Goal: Information Seeking & Learning: Learn about a topic

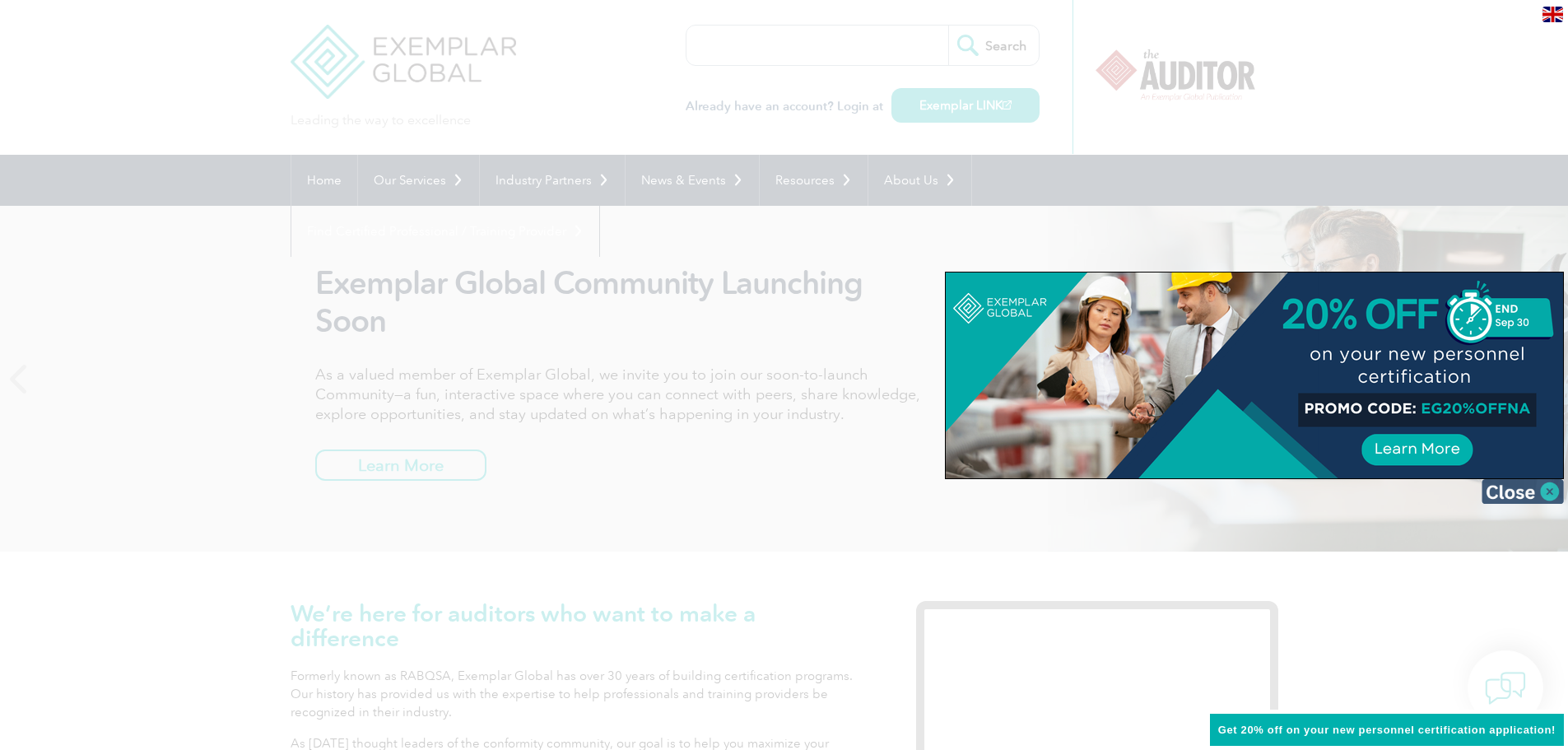
click at [1513, 491] on img at bounding box center [1522, 491] width 82 height 25
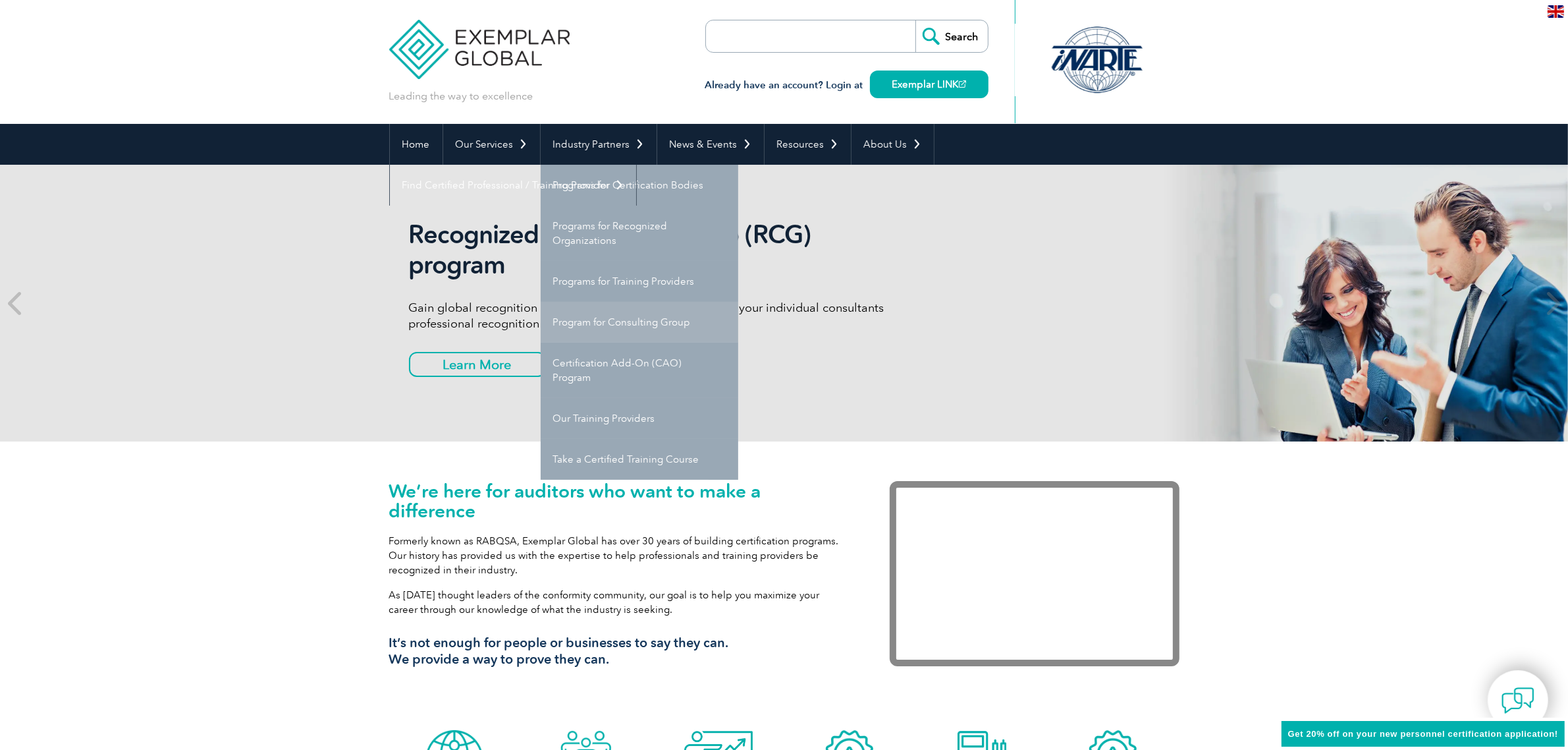
click at [598, 324] on link "Program for Consulting Group" at bounding box center [639, 322] width 198 height 41
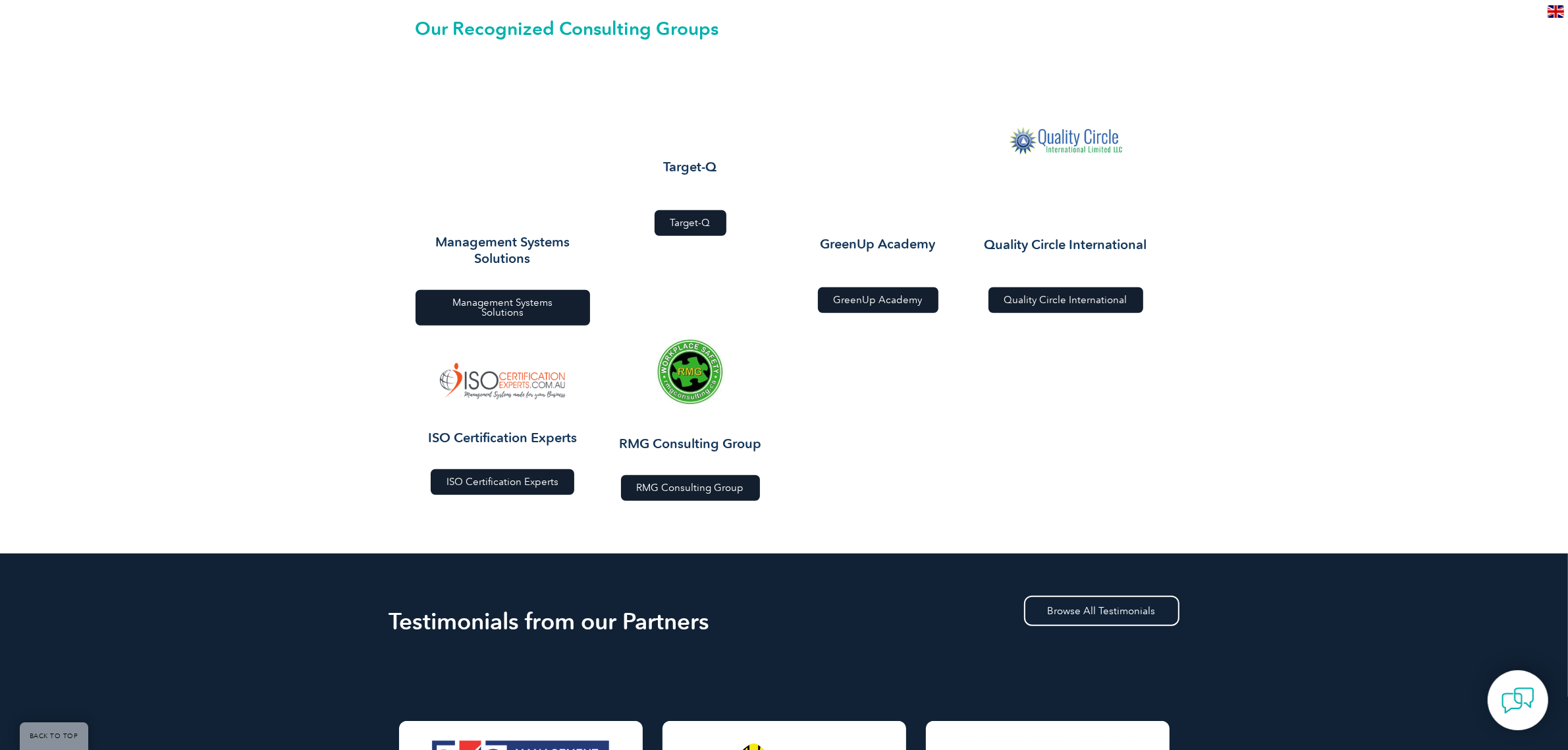
scroll to position [1482, 0]
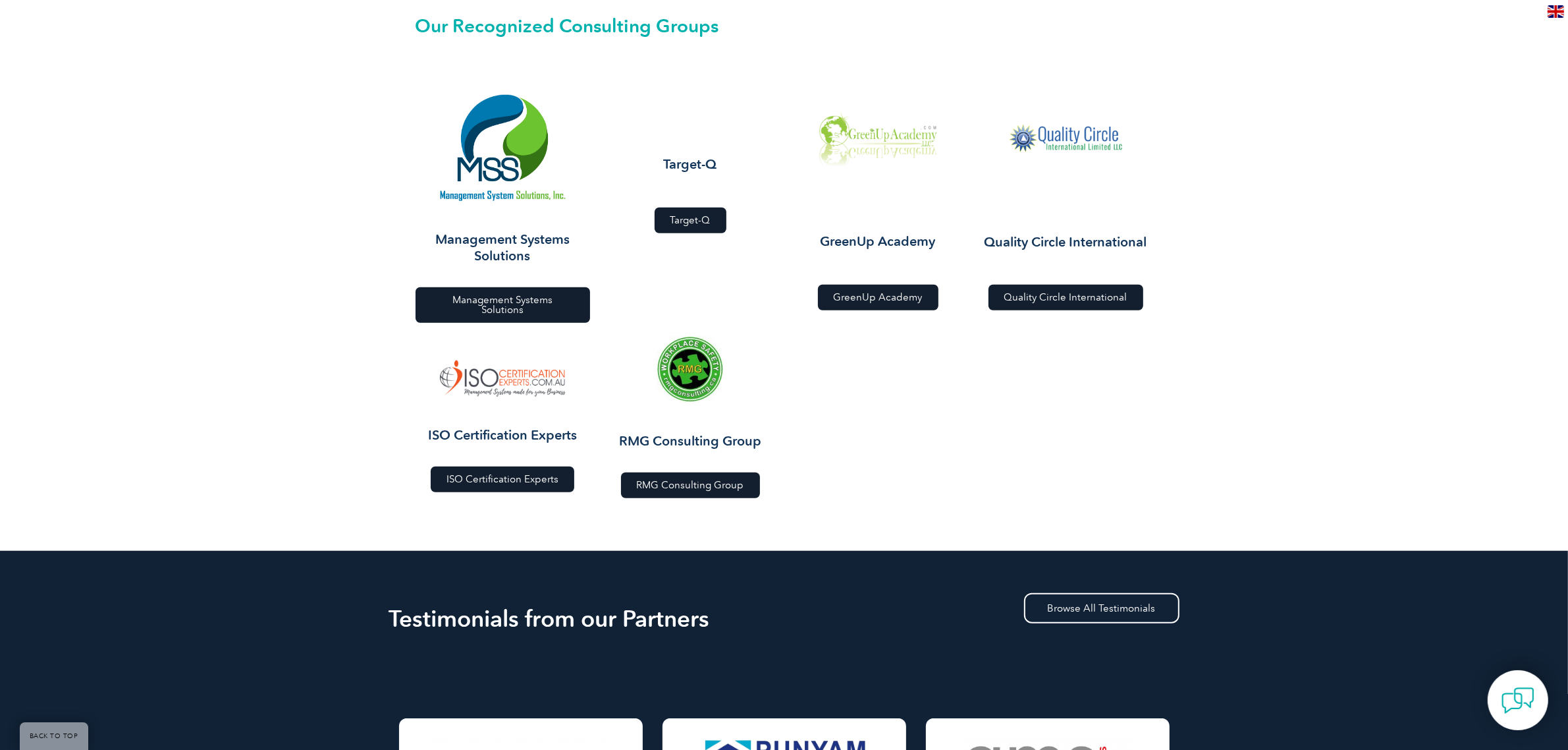
click at [502, 295] on span "Management Systems Solutions" at bounding box center [503, 305] width 143 height 20
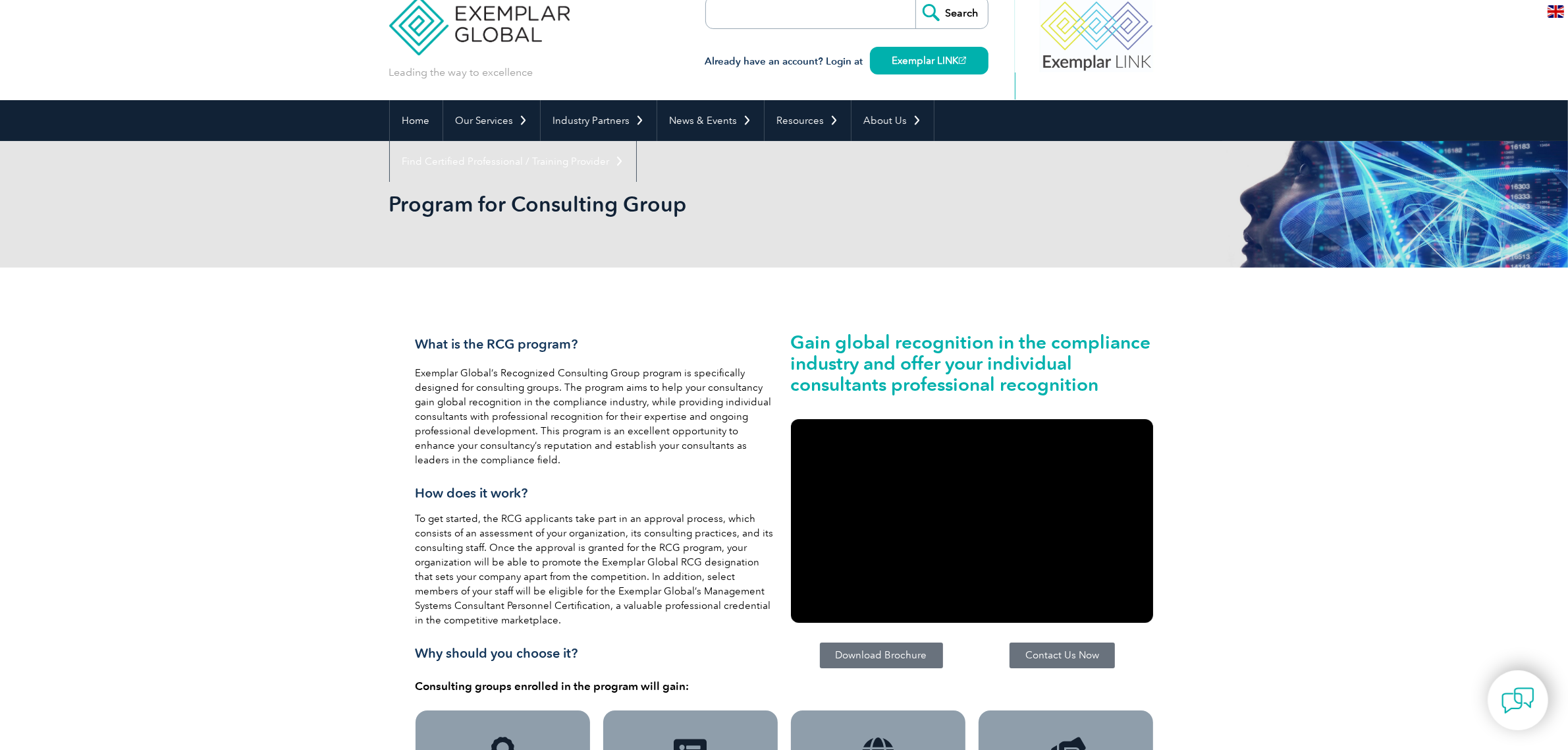
scroll to position [0, 0]
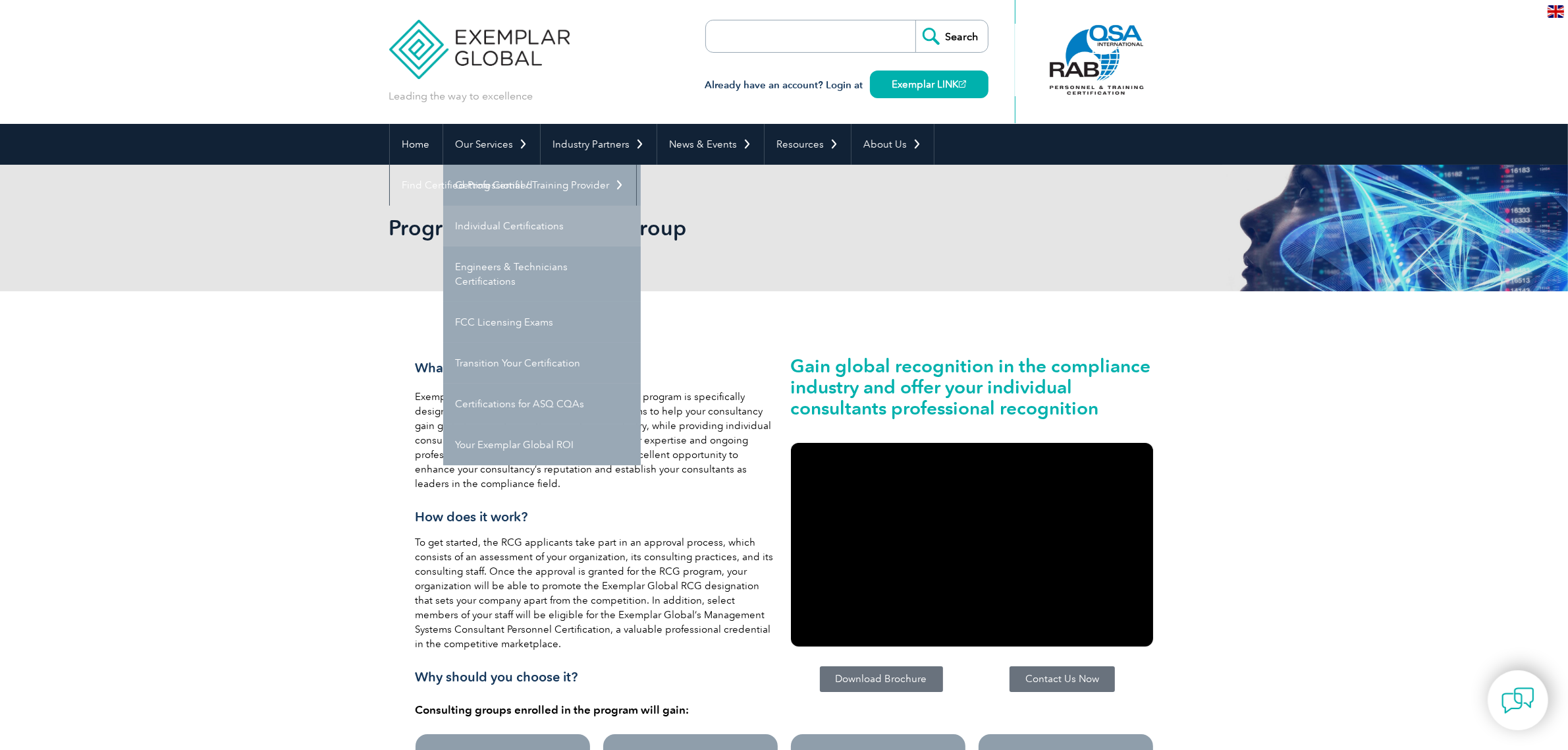
click at [476, 224] on link "Individual Certifications" at bounding box center [542, 226] width 198 height 41
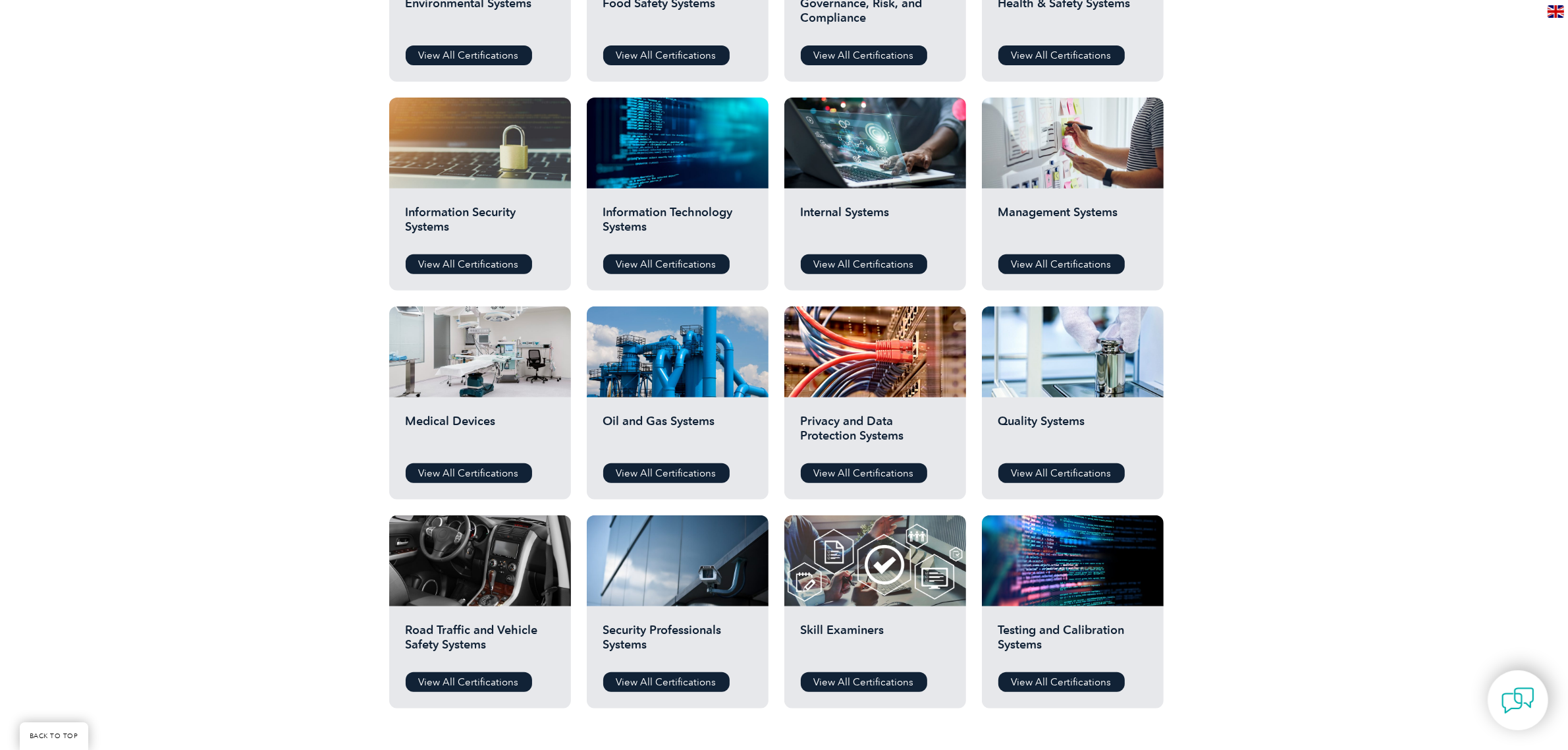
scroll to position [659, 0]
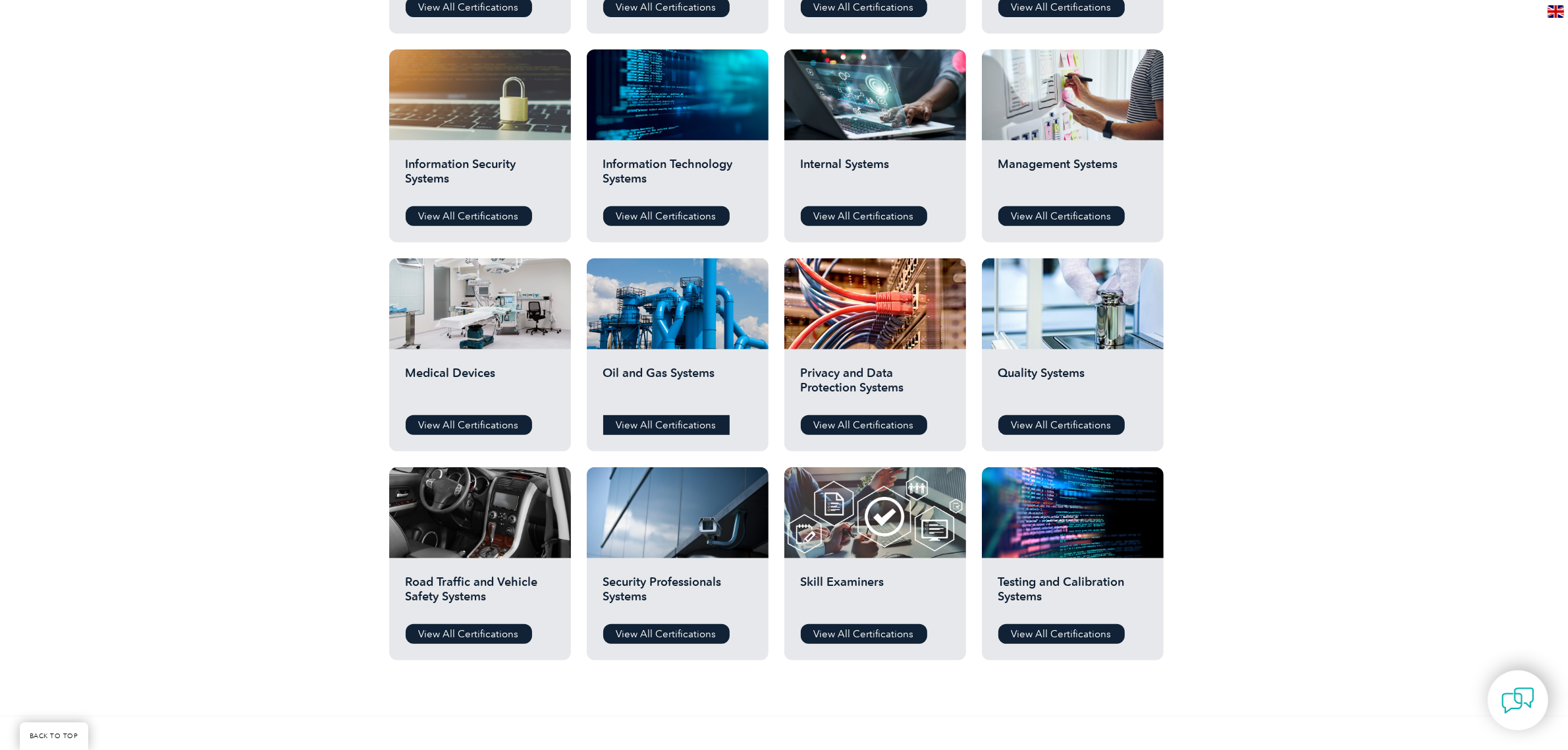
click at [637, 420] on link "View All Certifications" at bounding box center [667, 424] width 126 height 20
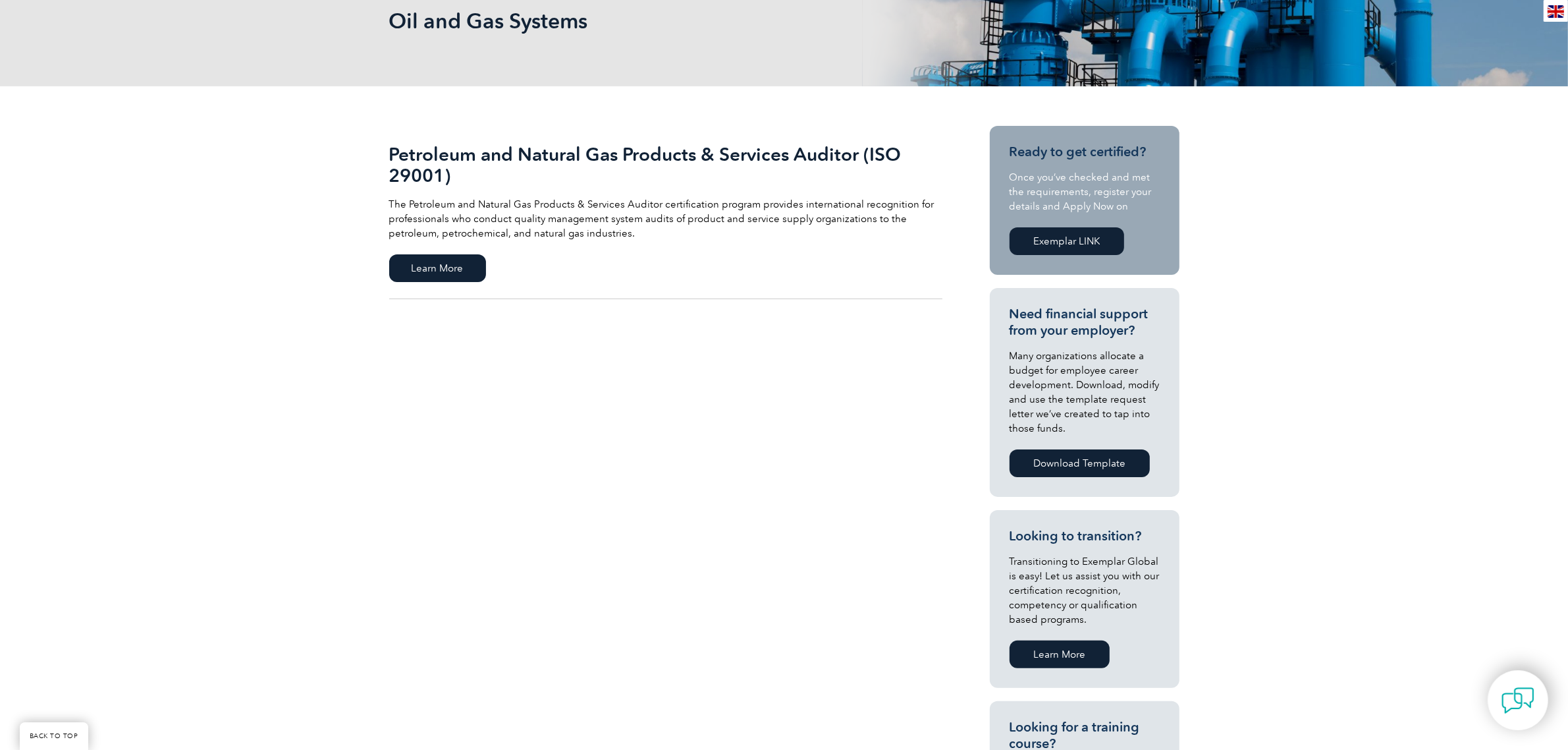
scroll to position [247, 0]
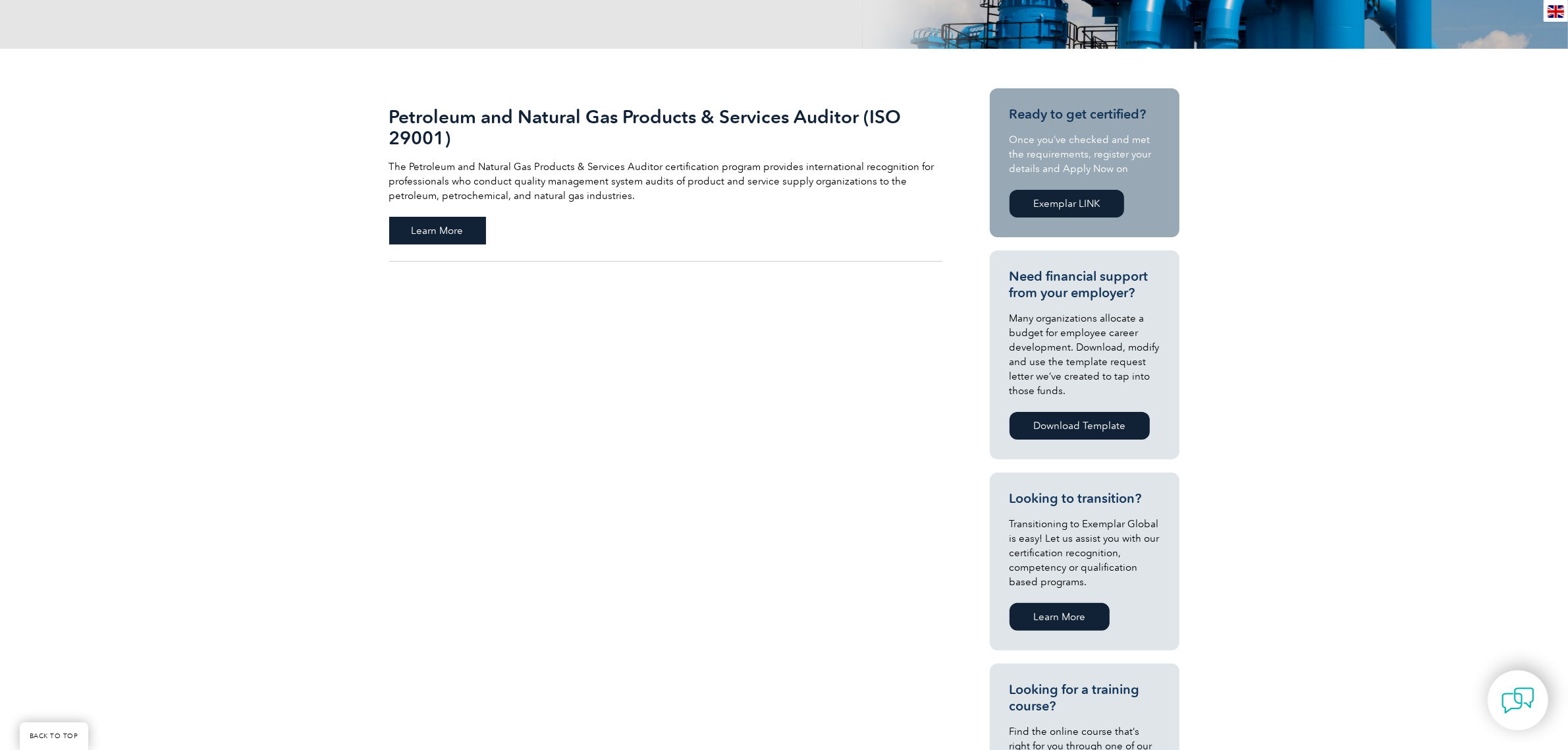
click at [425, 228] on span "Learn More" at bounding box center [438, 231] width 97 height 28
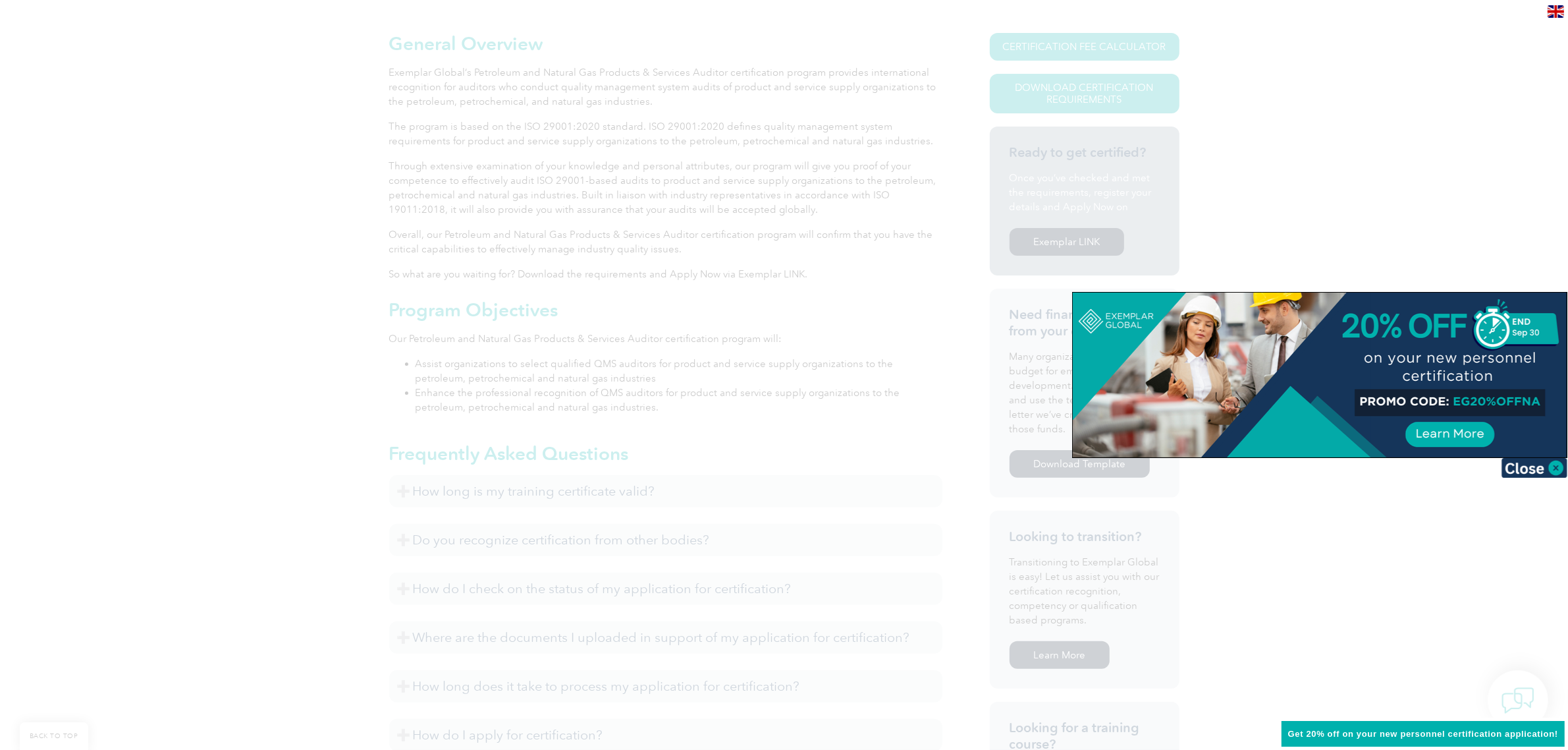
scroll to position [329, 0]
click at [1539, 468] on img at bounding box center [1534, 467] width 66 height 20
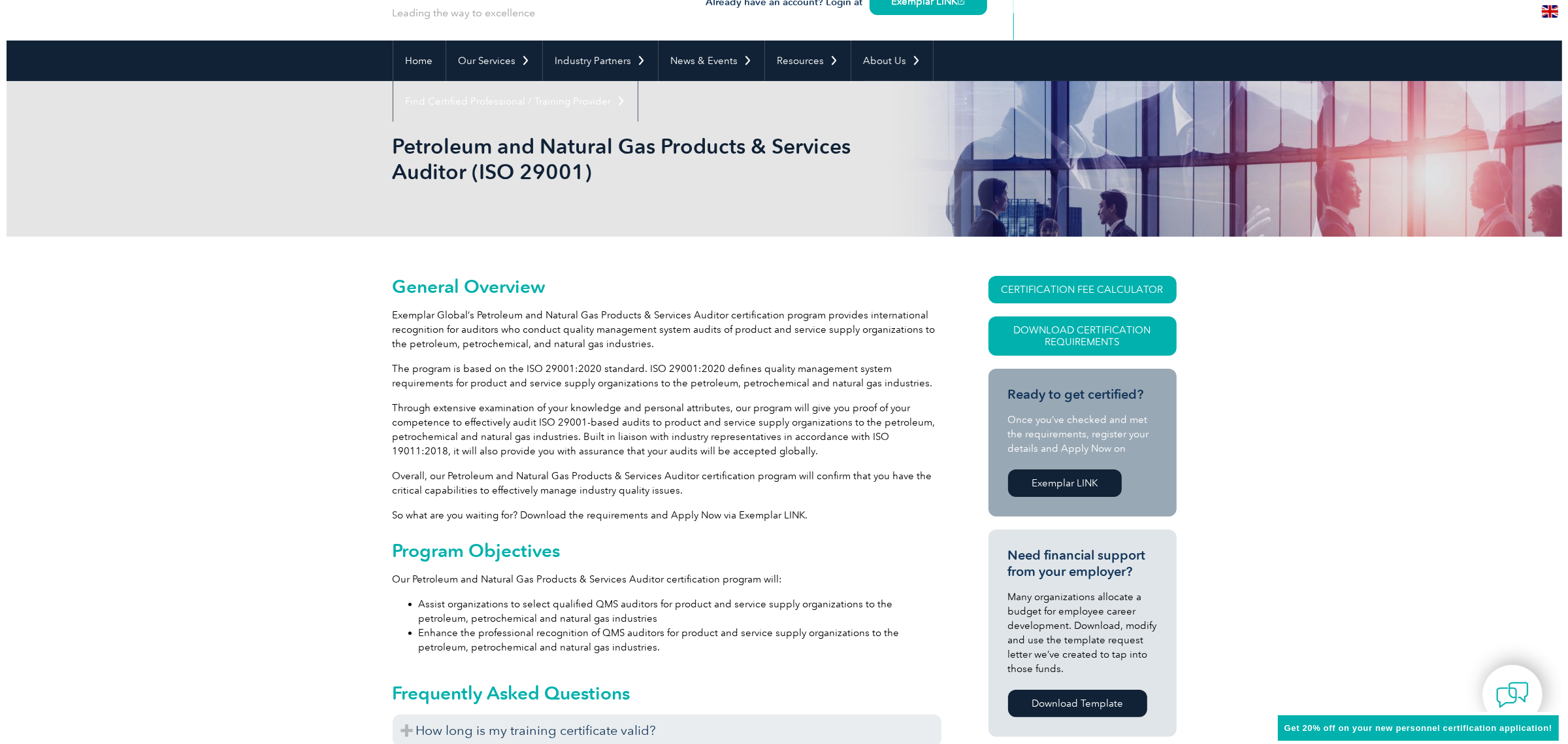
scroll to position [82, 0]
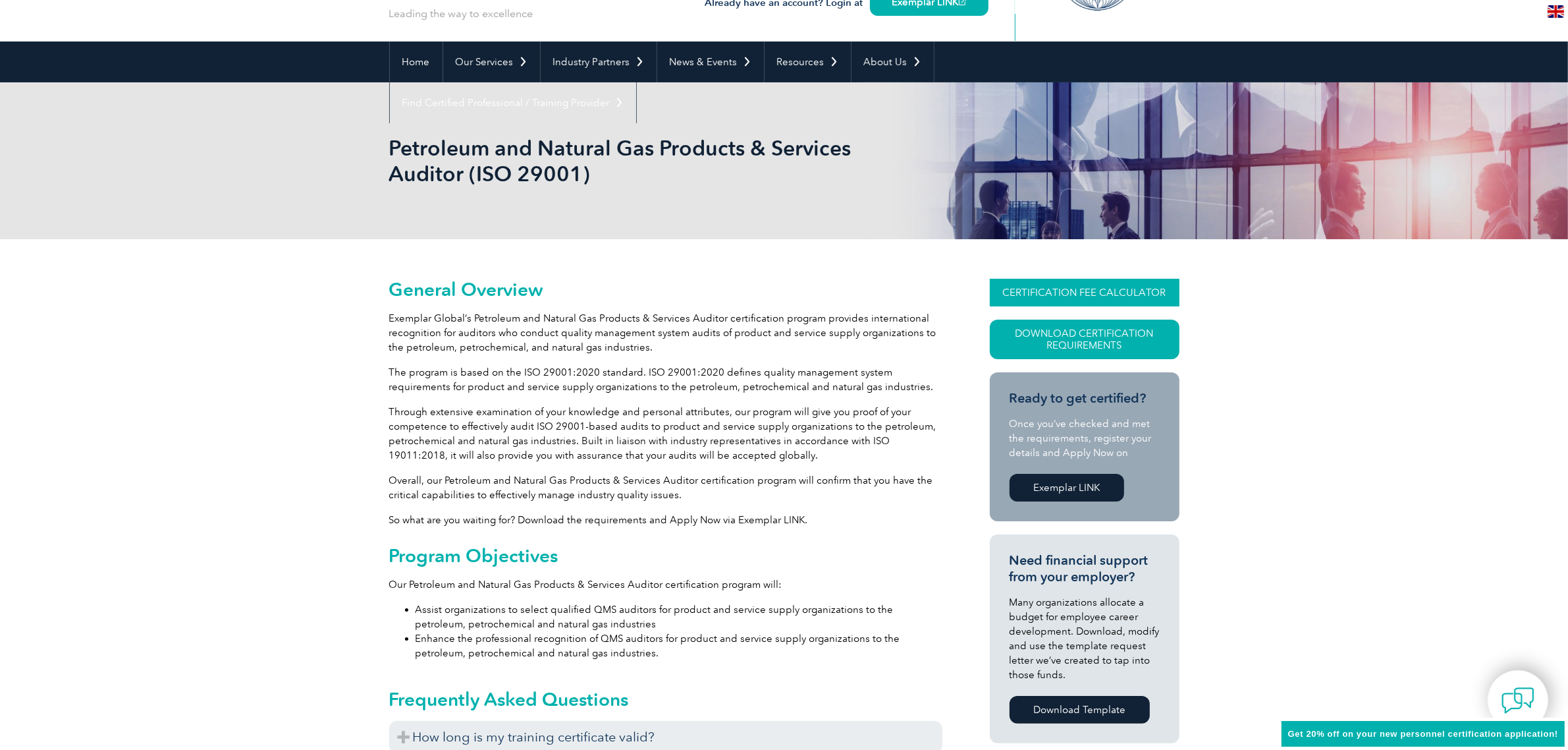
click at [1077, 287] on link "CERTIFICATION FEE CALCULATOR" at bounding box center [1084, 292] width 190 height 28
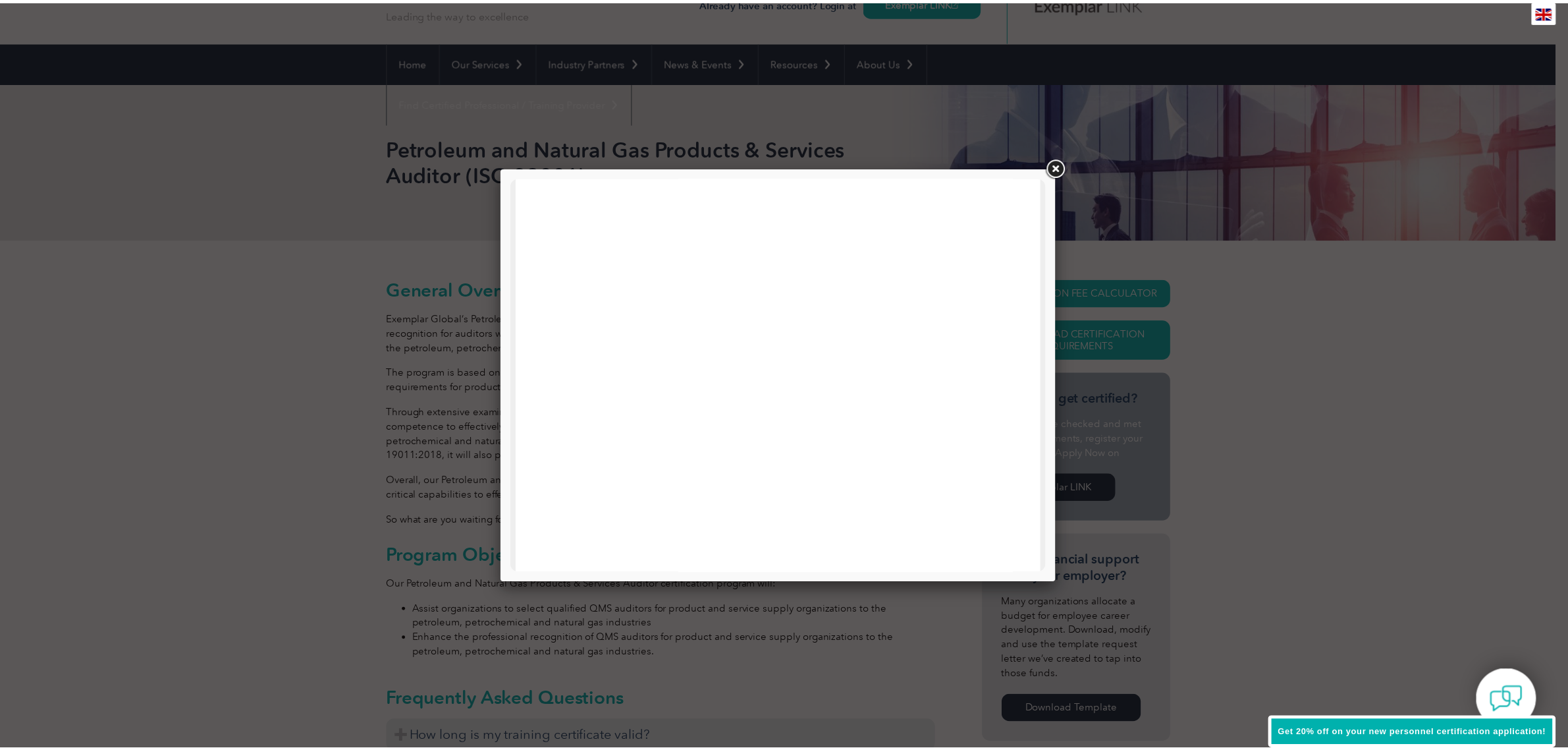
scroll to position [628, 0]
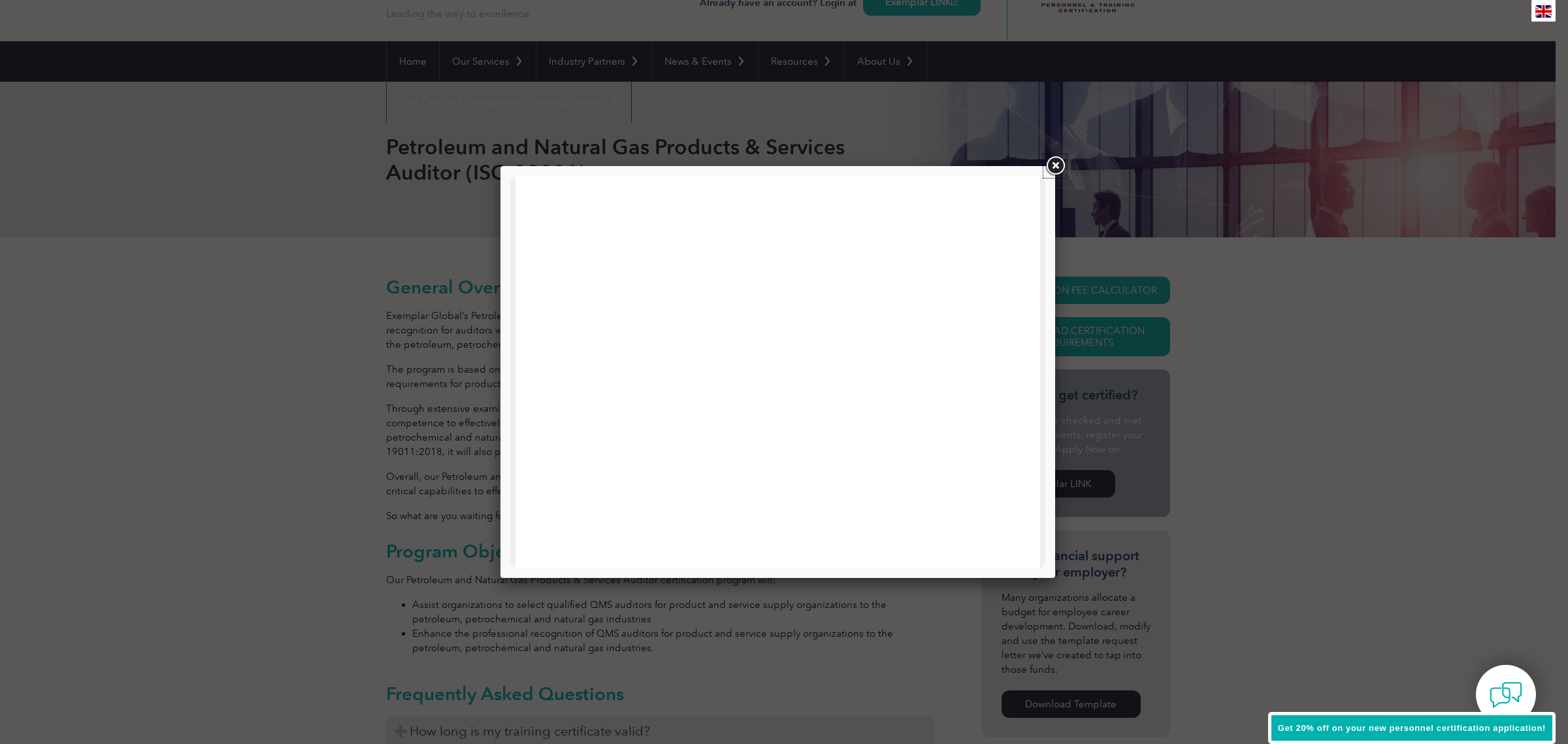
drag, startPoint x: 1055, startPoint y: 167, endPoint x: 1056, endPoint y: 119, distance: 48.0
click at [1055, 167] on link at bounding box center [1055, 166] width 24 height 24
